Goal: Information Seeking & Learning: Learn about a topic

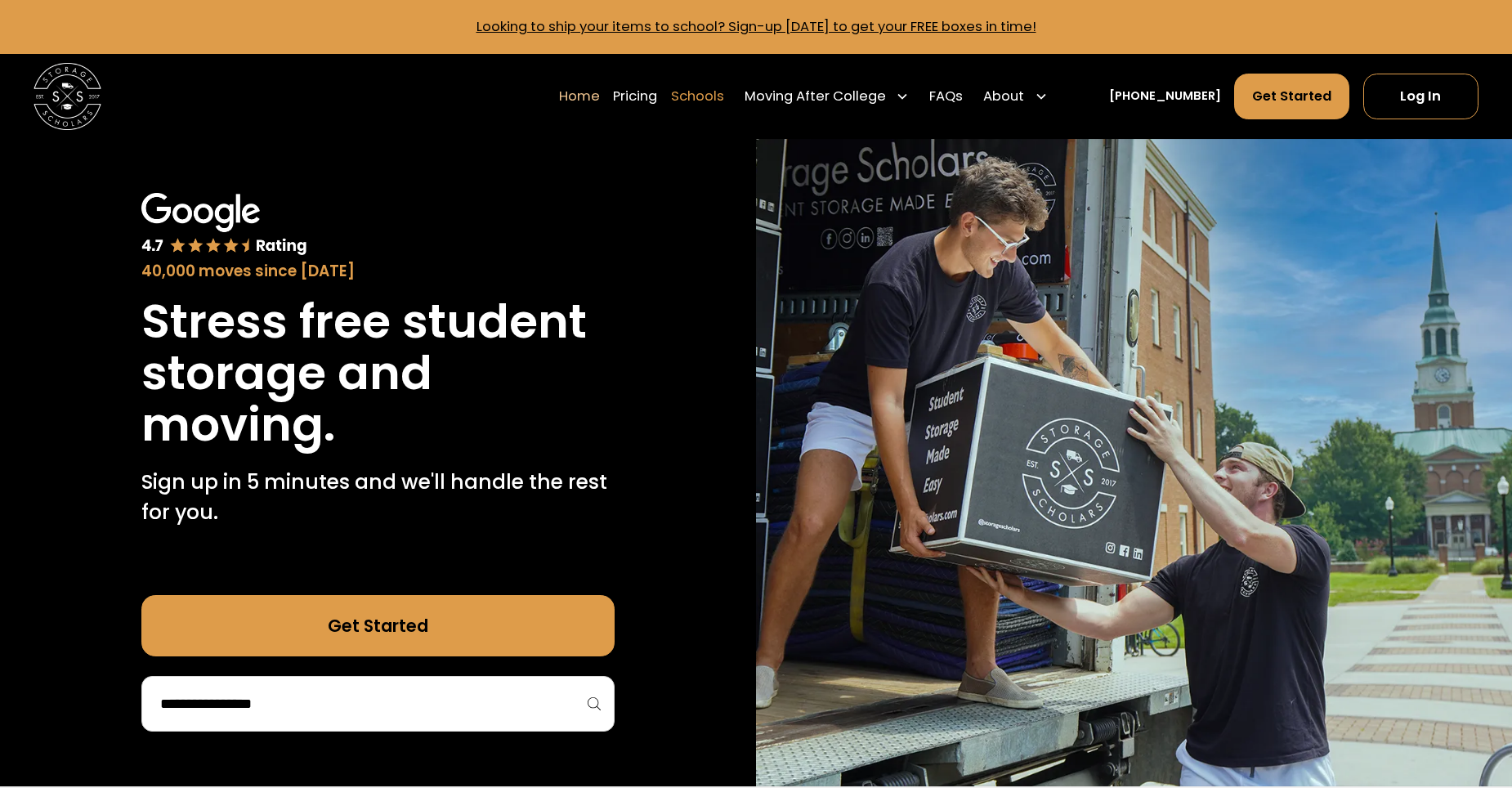
click at [721, 93] on link "Schools" at bounding box center [697, 97] width 53 height 47
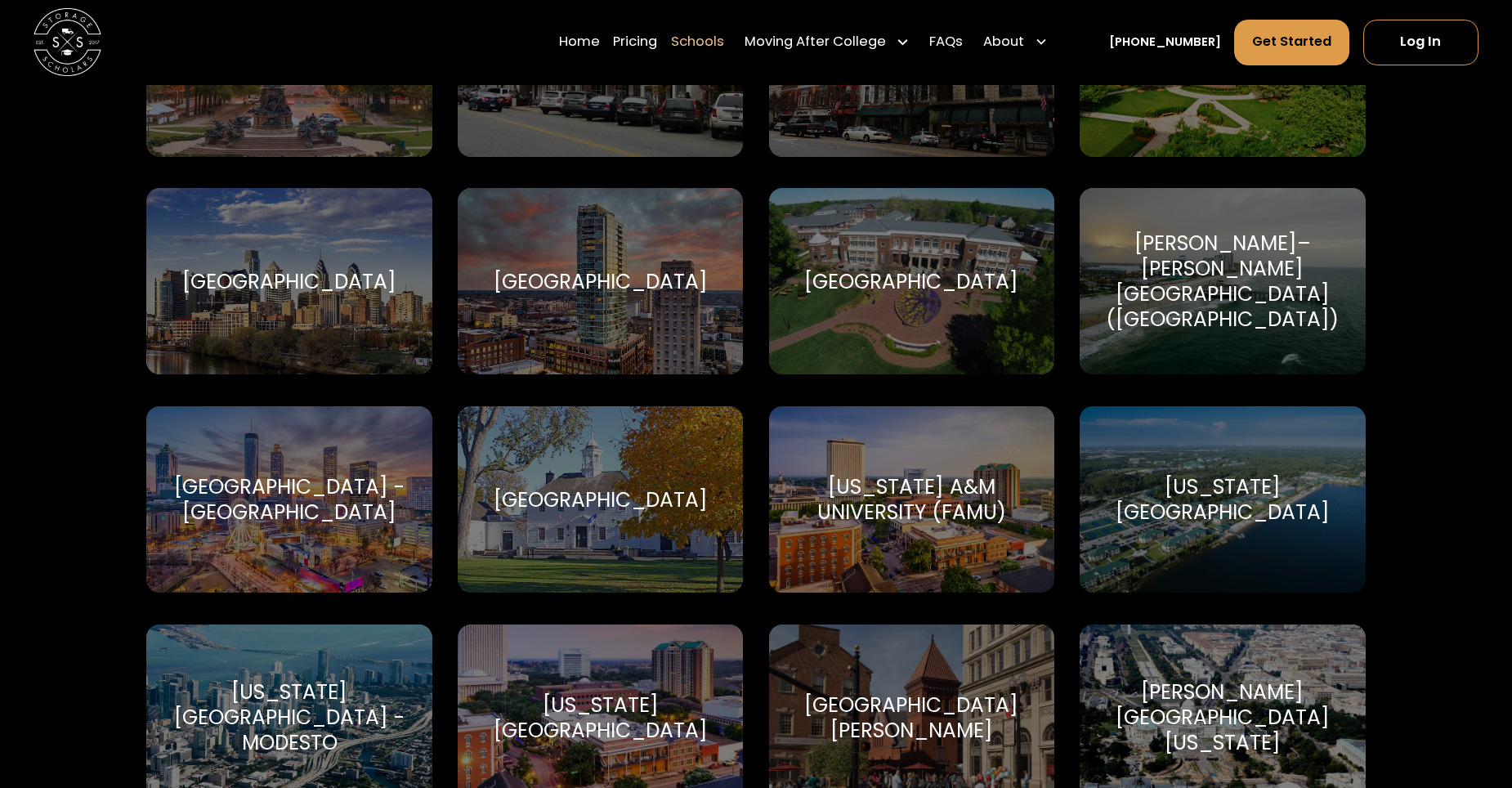
scroll to position [2615, 0]
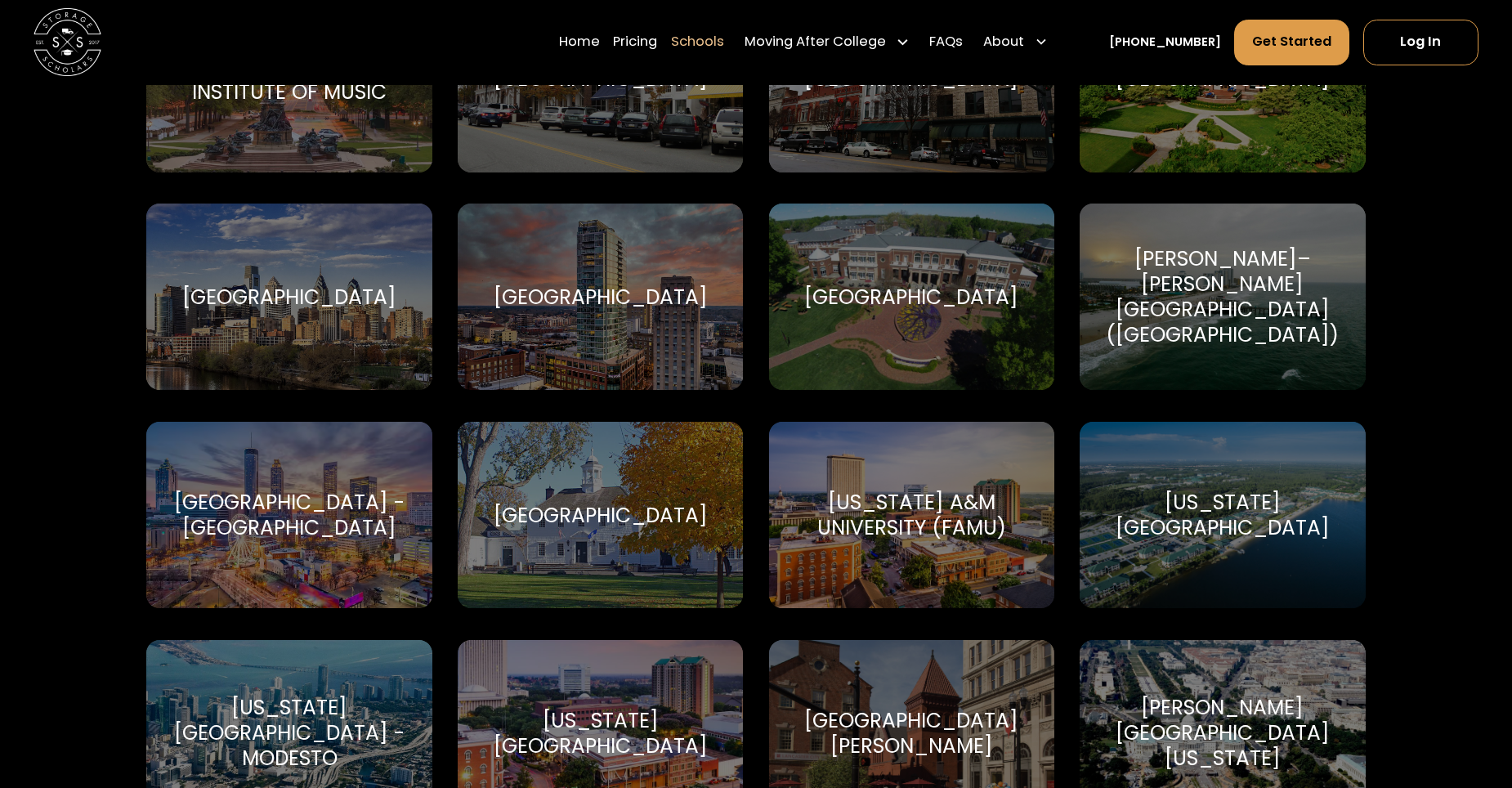
click at [1236, 357] on div "[PERSON_NAME]–[PERSON_NAME][GEOGRAPHIC_DATA] ([GEOGRAPHIC_DATA]) [PERSON_NAME]–…" at bounding box center [1222, 296] width 286 height 186
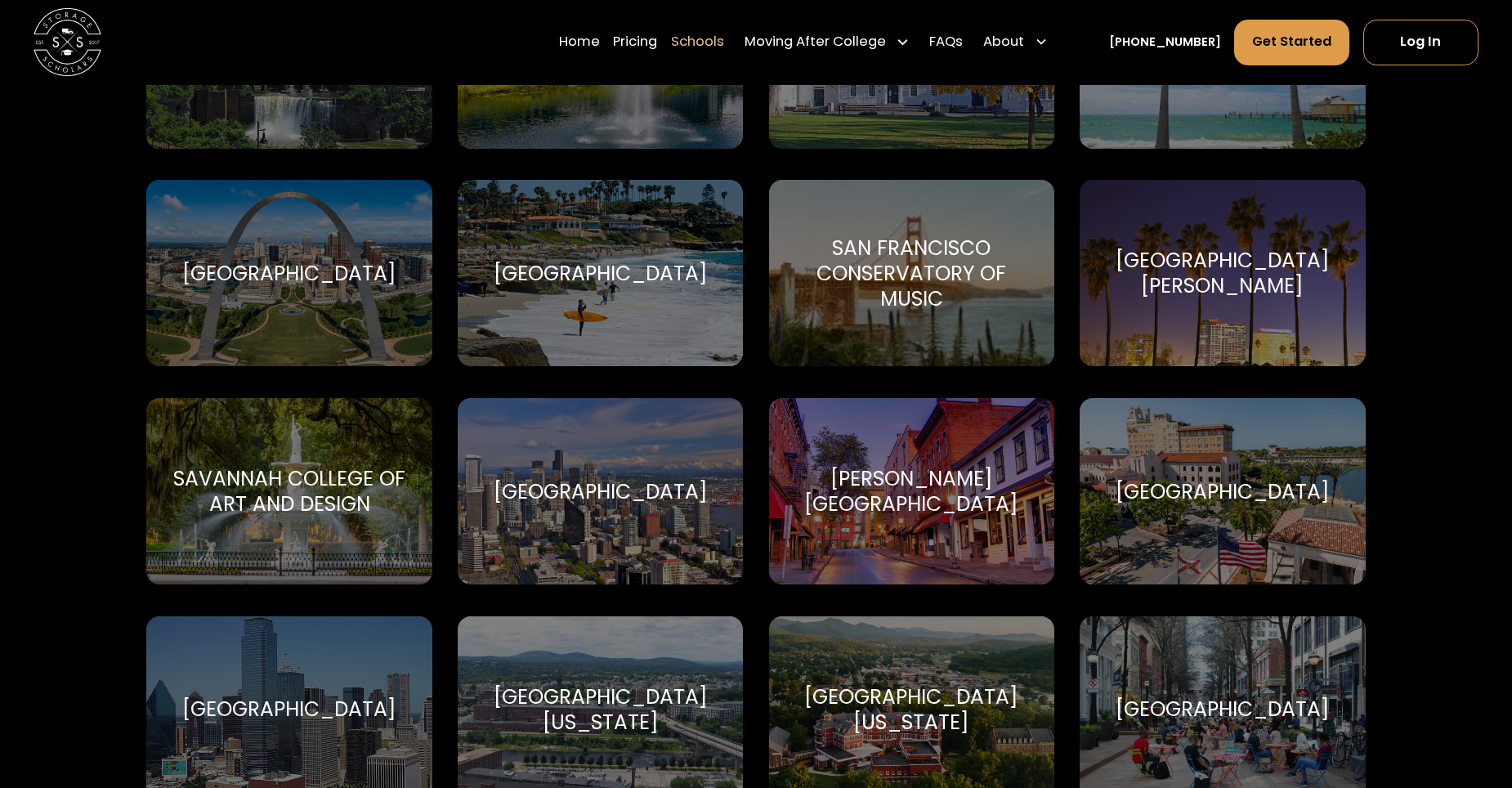
scroll to position [5556, 0]
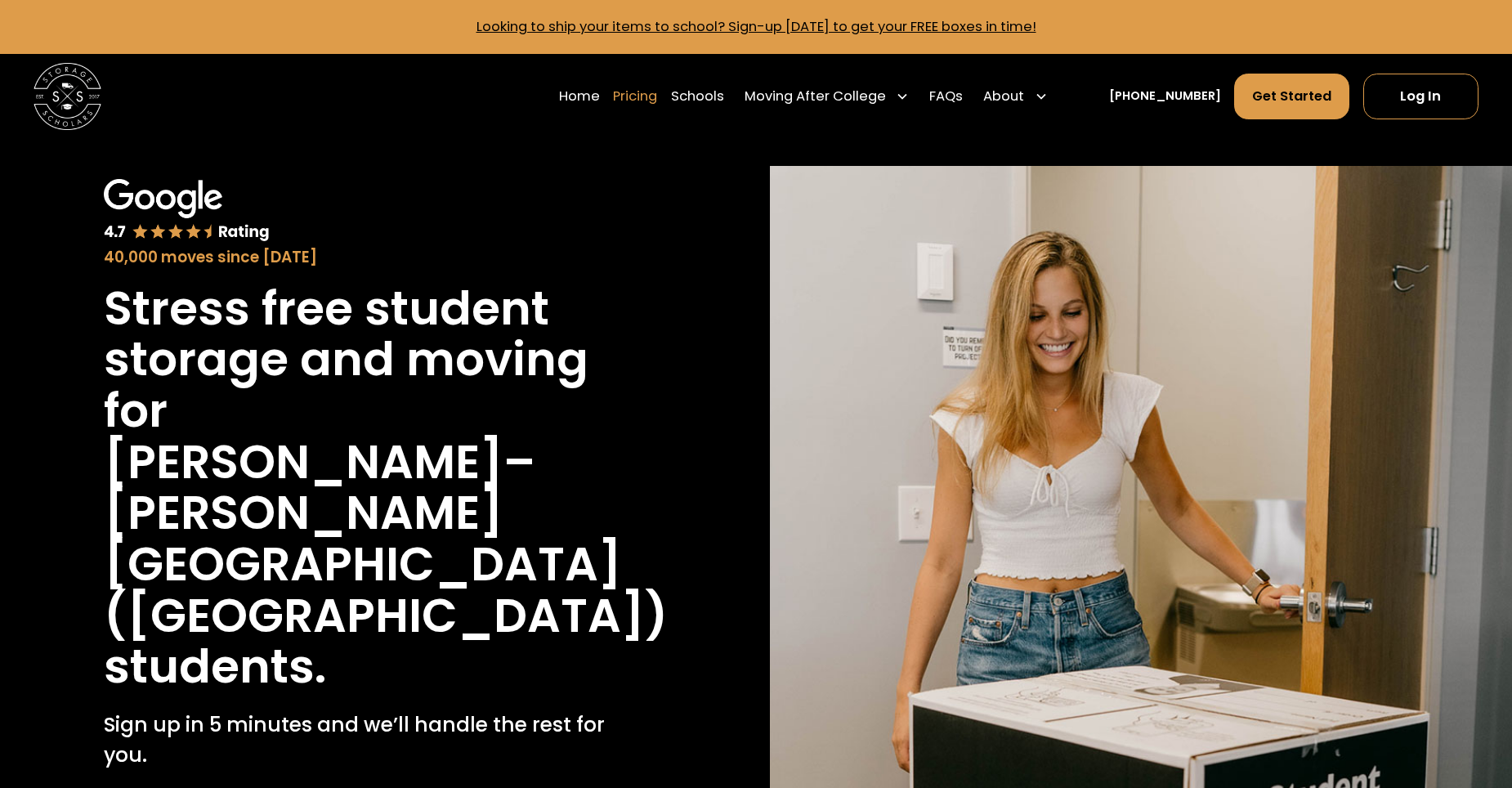
click at [657, 97] on link "Pricing" at bounding box center [635, 97] width 44 height 47
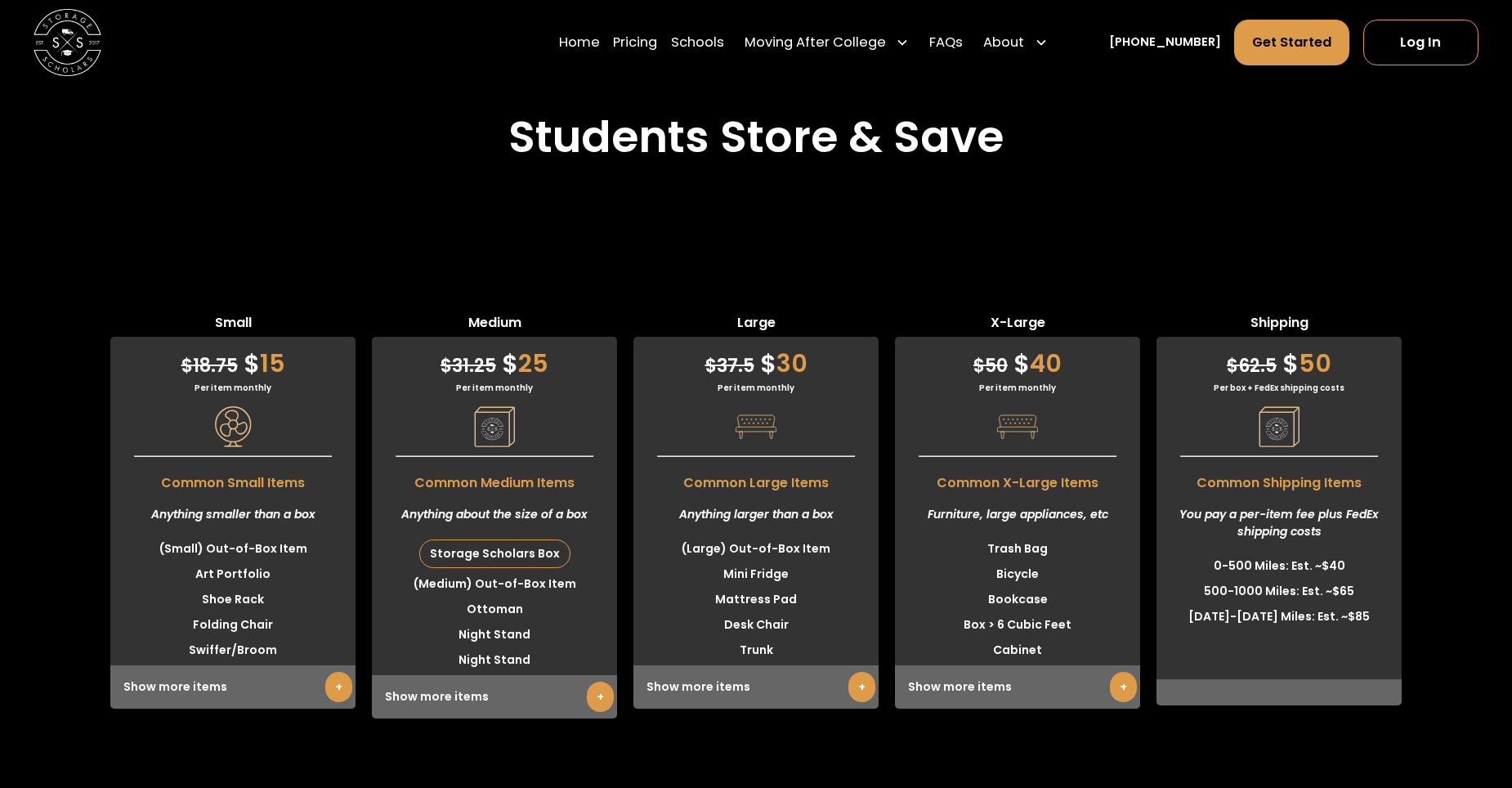
scroll to position [4397, 0]
